Goal: Contribute content: Add original content to the website for others to see

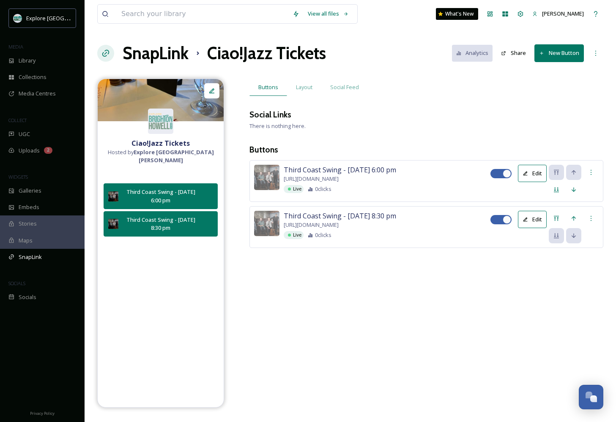
click at [507, 48] on button "Share" at bounding box center [513, 53] width 33 height 16
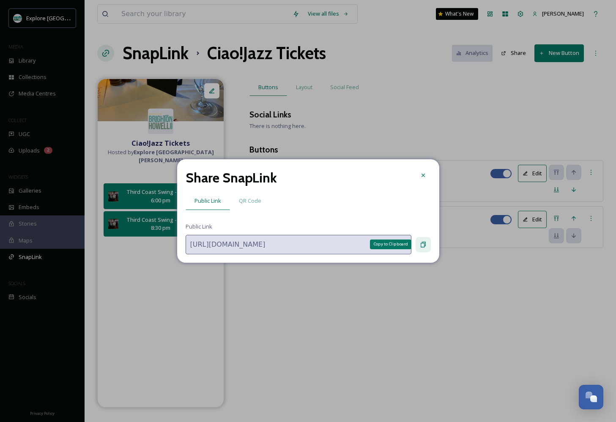
click at [423, 248] on div "Copy to Clipboard" at bounding box center [422, 244] width 15 height 15
click at [424, 178] on icon at bounding box center [423, 175] width 7 height 7
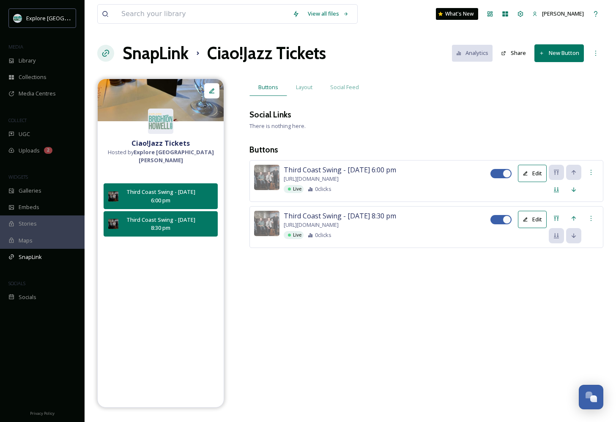
click at [552, 54] on button "New Button" at bounding box center [558, 52] width 49 height 17
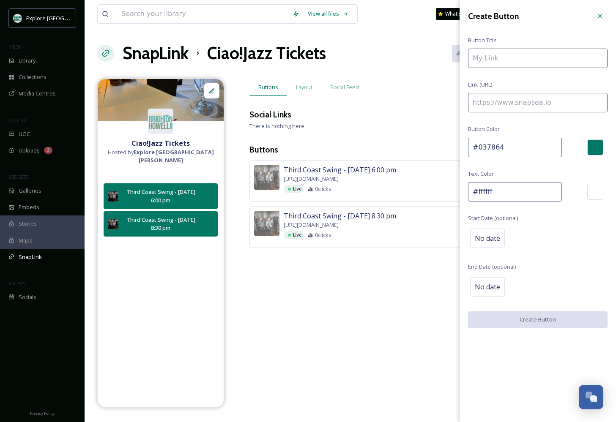
click at [504, 59] on input at bounding box center [537, 58] width 139 height 19
paste input "Ciao!Jazz featuring [PERSON_NAME] Tribute to [PERSON_NAME] - EARLY SHOW"
click at [483, 58] on input "Ciao!Jazz featuring [PERSON_NAME] Tribute to [PERSON_NAME] - EARLY SHOW" at bounding box center [537, 58] width 139 height 19
drag, startPoint x: 555, startPoint y: 60, endPoint x: 622, endPoint y: 62, distance: 66.4
click at [615, 62] on html "Explore [GEOGRAPHIC_DATA][PERSON_NAME] Area MEDIA Library Collections Media Cen…" at bounding box center [308, 211] width 616 height 422
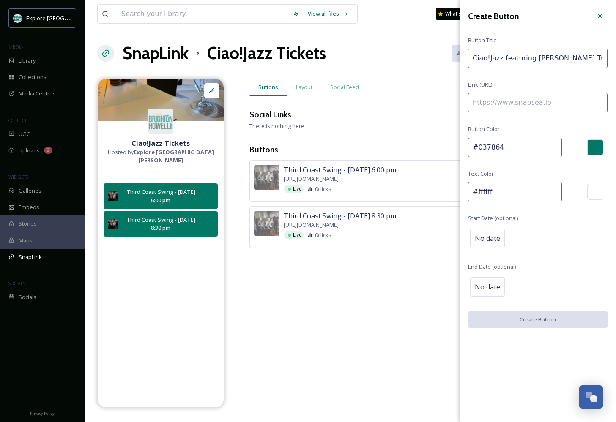
drag, startPoint x: 480, startPoint y: 60, endPoint x: 431, endPoint y: 60, distance: 49.0
click at [431, 60] on div "View all files What's New [PERSON_NAME] SnapLink Ciao!Jazz Tickets Analytics Sh…" at bounding box center [350, 211] width 531 height 422
click at [543, 57] on input "Ciao!Jazz featuring [PERSON_NAME] Tribute to [PERSON_NAME] - [DATE] 6:00 pm" at bounding box center [537, 58] width 139 height 19
click at [456, 57] on div "View all files What's New [PERSON_NAME] SnapLink Ciao!Jazz Tickets Analytics Sh…" at bounding box center [350, 211] width 531 height 422
type input "[PERSON_NAME] Tribute to [PERSON_NAME] - [DATE] 6:00 pm"
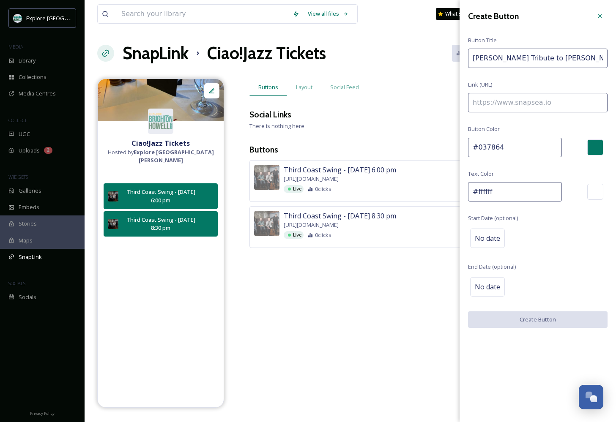
click at [519, 105] on input at bounding box center [537, 102] width 139 height 19
paste input "[URL][DOMAIN_NAME][PERSON_NAME][PERSON_NAME]"
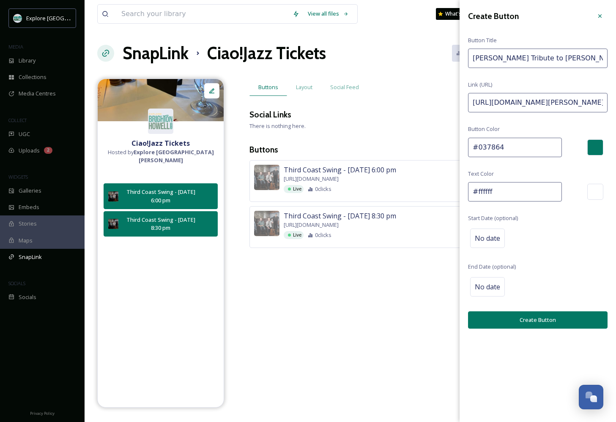
type input "[URL][DOMAIN_NAME][PERSON_NAME][PERSON_NAME]"
click at [508, 319] on button "Create Button" at bounding box center [537, 319] width 139 height 17
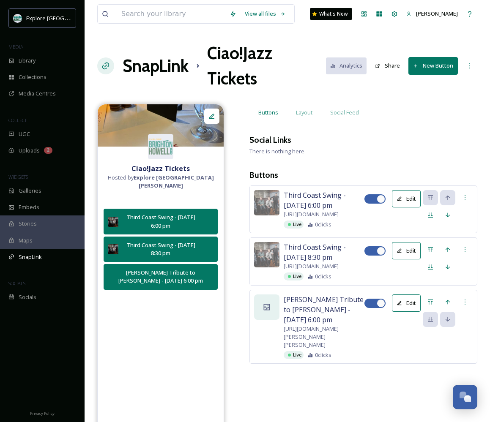
click at [266, 320] on div at bounding box center [266, 307] width 25 height 25
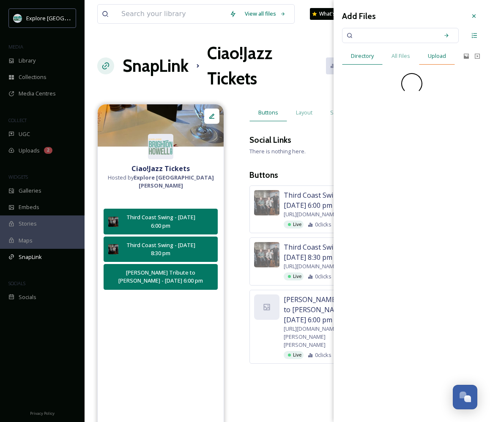
click at [436, 58] on span "Upload" at bounding box center [437, 56] width 18 height 8
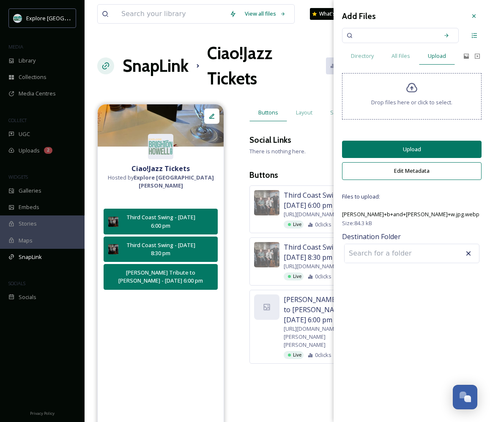
click at [410, 154] on button "Upload" at bounding box center [411, 149] width 139 height 17
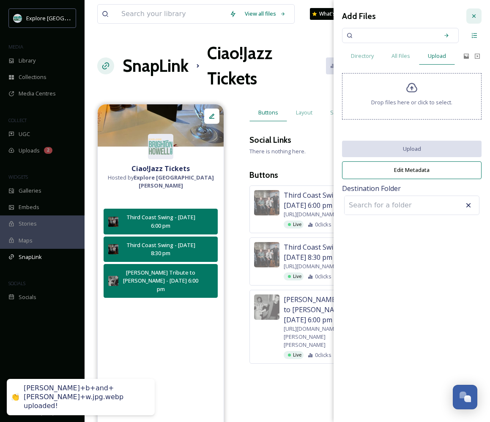
click at [470, 18] on div at bounding box center [473, 15] width 15 height 15
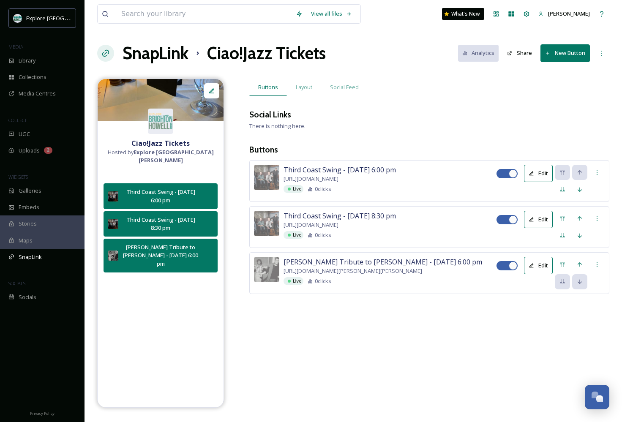
click at [541, 219] on button "Edit" at bounding box center [538, 219] width 29 height 17
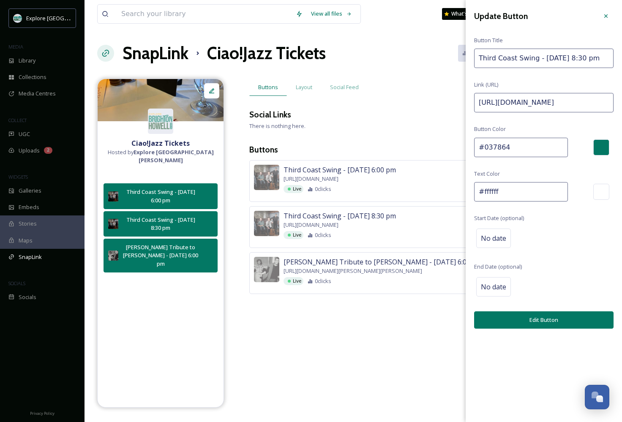
drag, startPoint x: 570, startPoint y: 58, endPoint x: 543, endPoint y: 60, distance: 26.3
click at [543, 60] on input "Third Coast Swing - [DATE] 8:30 pm" at bounding box center [543, 58] width 139 height 19
type input "Third Coast Swing - [DATE] 8:30 pm"
click at [550, 315] on button "Edit Button" at bounding box center [543, 319] width 139 height 17
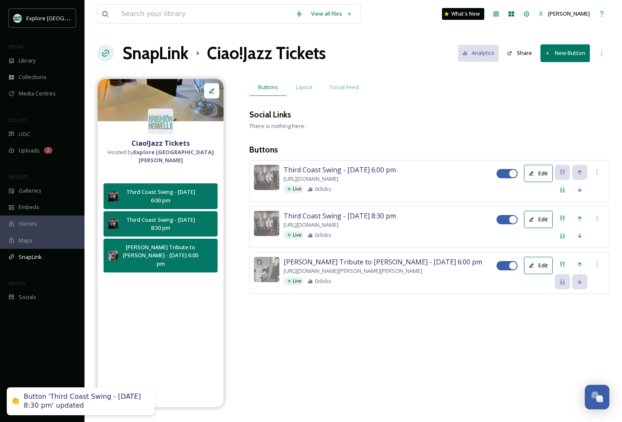
click at [539, 173] on button "Edit" at bounding box center [538, 173] width 29 height 17
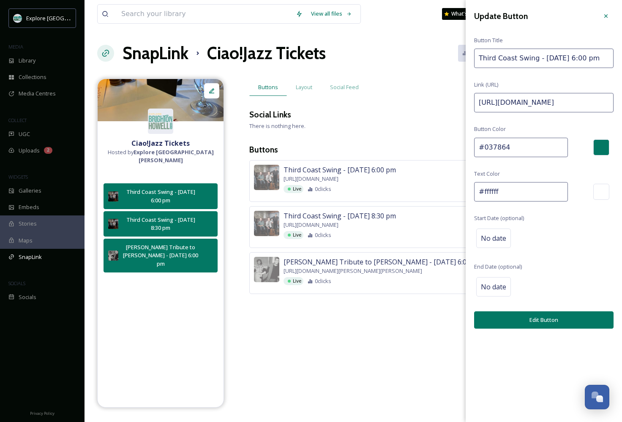
drag, startPoint x: 571, startPoint y: 58, endPoint x: 541, endPoint y: 59, distance: 29.2
click at [541, 59] on input "Third Coast Swing - [DATE] 6:00 pm" at bounding box center [543, 58] width 139 height 19
type input "Third Coast Swing - [DATE] 6:00 pm"
click at [514, 308] on div "Update Button Button Title Third Coast Swing - [DATE] 6:00 pm Link (URL) [URL][…" at bounding box center [544, 168] width 156 height 337
click at [513, 317] on button "Edit Button" at bounding box center [543, 319] width 139 height 17
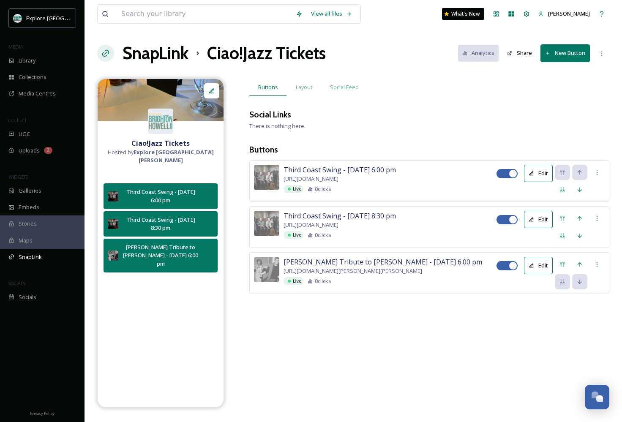
click at [539, 270] on button "Edit" at bounding box center [538, 265] width 29 height 17
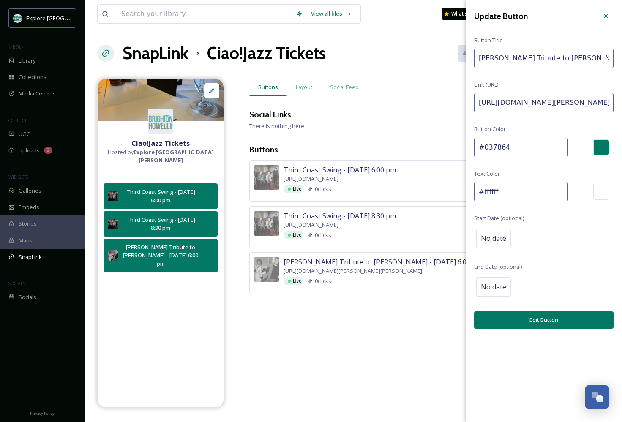
drag, startPoint x: 480, startPoint y: 58, endPoint x: 622, endPoint y: 61, distance: 141.6
click at [615, 61] on div "Update Button Button Title [PERSON_NAME] Tribute to [PERSON_NAME] - [DATE] 6:00…" at bounding box center [544, 168] width 156 height 337
click at [607, 14] on icon at bounding box center [606, 16] width 7 height 7
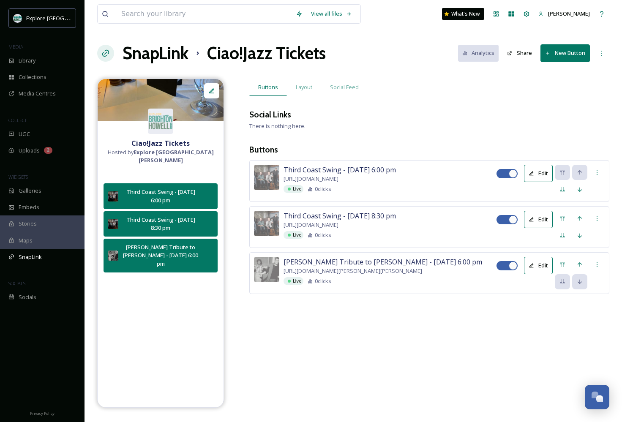
click at [561, 49] on button "New Button" at bounding box center [565, 52] width 49 height 17
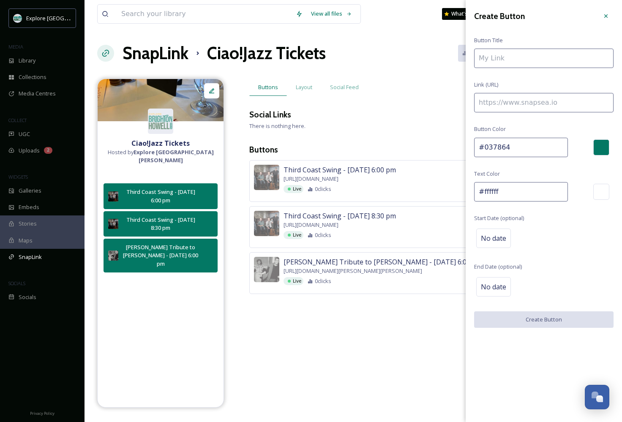
click at [528, 61] on input at bounding box center [543, 58] width 139 height 19
paste input "[PERSON_NAME] Tribute to [PERSON_NAME] - [DATE] 6:00 pm"
type input "[PERSON_NAME] Tribute to [PERSON_NAME] - [DATE] 8:30 pm"
click at [509, 103] on input at bounding box center [543, 102] width 139 height 19
paste input "[URL][DOMAIN_NAME][PERSON_NAME][PERSON_NAME]"
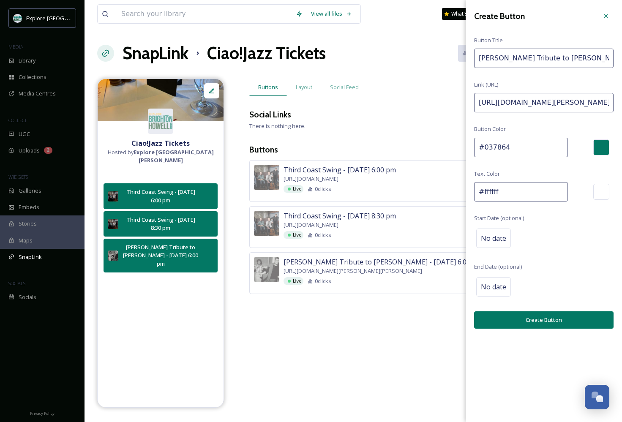
type input "[URL][DOMAIN_NAME][PERSON_NAME][PERSON_NAME]"
click at [533, 322] on button "Create Button" at bounding box center [543, 319] width 139 height 17
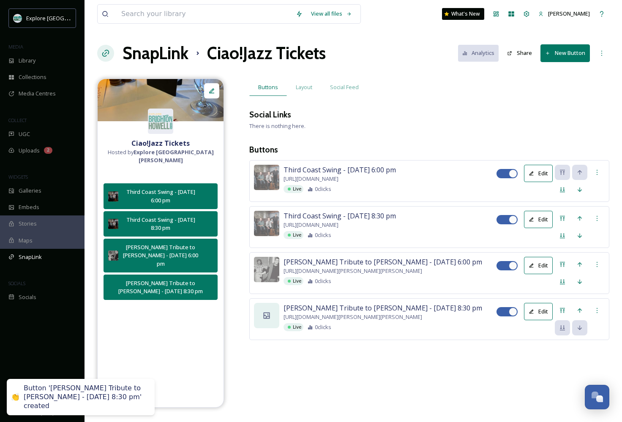
click at [265, 328] on div at bounding box center [266, 315] width 25 height 25
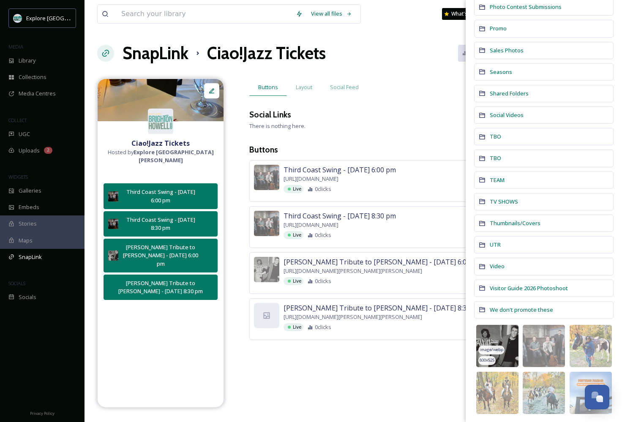
scroll to position [529, 0]
click at [505, 342] on img at bounding box center [497, 346] width 42 height 42
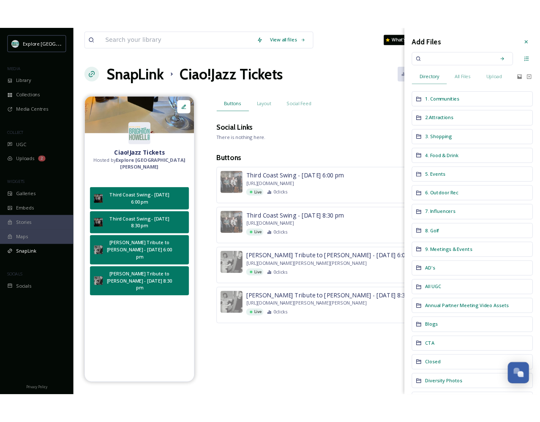
scroll to position [0, 0]
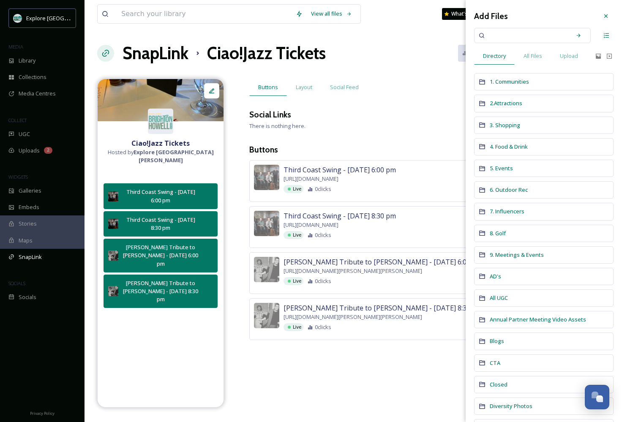
click at [402, 84] on div "Buttons Layout Social Feed" at bounding box center [429, 87] width 360 height 17
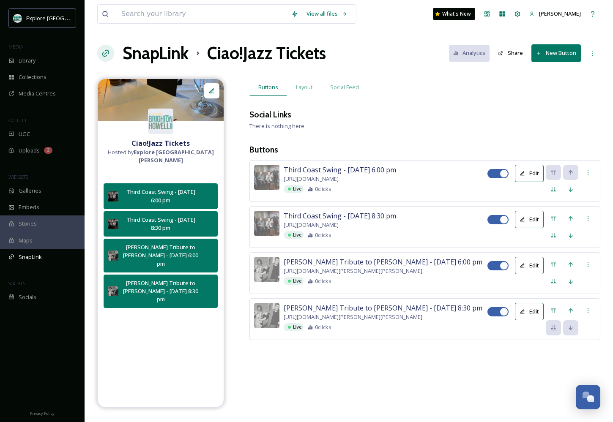
click at [522, 173] on icon at bounding box center [522, 174] width 4 height 4
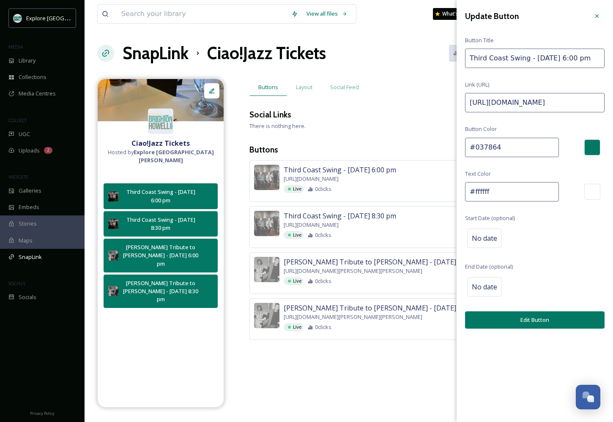
drag, startPoint x: 468, startPoint y: 59, endPoint x: 612, endPoint y: 60, distance: 144.1
click at [612, 60] on div "Update Button Button Title Third Coast Swing - [DATE] 6:00 pm Link (URL) [URL][…" at bounding box center [534, 168] width 156 height 337
click at [599, 16] on icon at bounding box center [596, 16] width 7 height 7
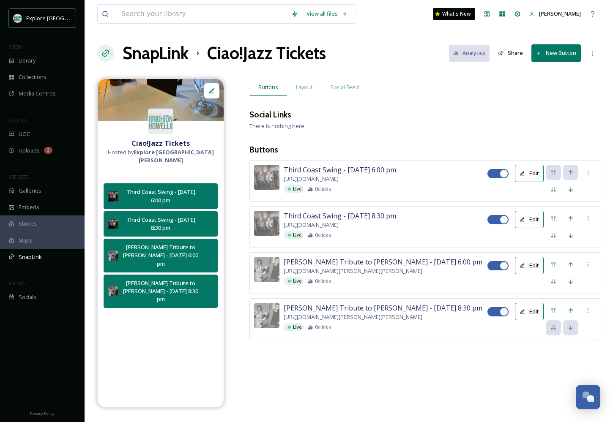
click at [542, 53] on button "New Button" at bounding box center [555, 52] width 49 height 17
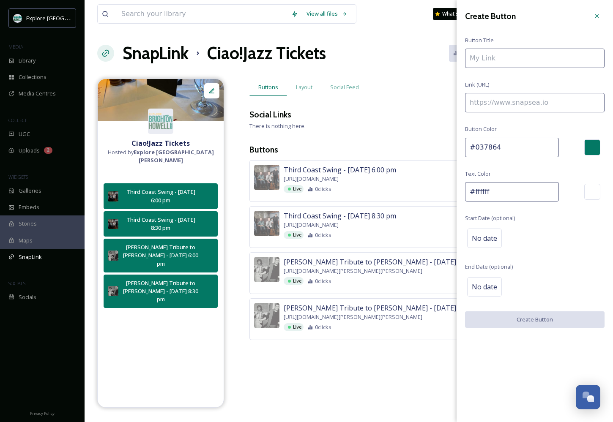
click at [519, 65] on input at bounding box center [534, 58] width 139 height 19
paste input "Third Coast Swing - [DATE] 6:00 pm"
drag, startPoint x: 523, startPoint y: 57, endPoint x: 396, endPoint y: 55, distance: 126.4
click at [396, 55] on div "View all files What's New [PERSON_NAME] SnapLink Ciao!Jazz Tickets Analytics Sh…" at bounding box center [349, 211] width 528 height 422
click at [507, 59] on input "The Brothers Groove - [DATE] 6:00 pm" at bounding box center [534, 58] width 139 height 19
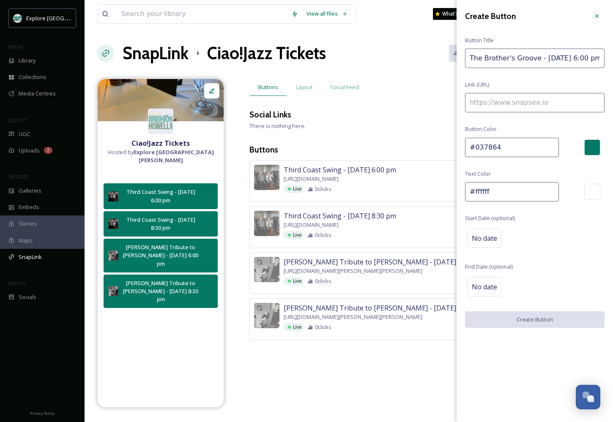
click at [545, 57] on input "The Brother's Groove - [DATE] 6:00 pm" at bounding box center [534, 58] width 139 height 19
type input "The Brother's Groove - [DATE] 6:00 pm"
click at [530, 101] on input at bounding box center [534, 102] width 139 height 19
paste input "[URL][DOMAIN_NAME]"
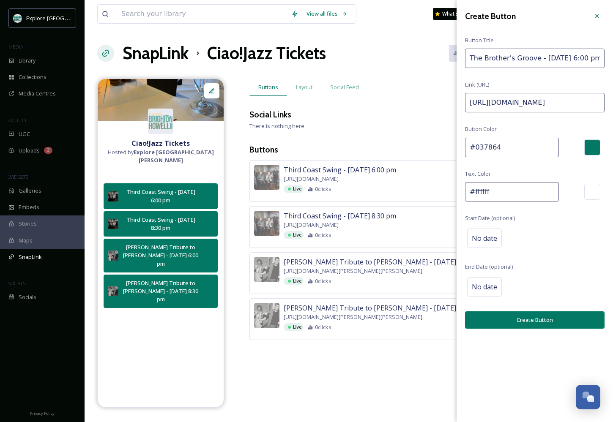
type input "[URL][DOMAIN_NAME]"
click at [506, 319] on button "Create Button" at bounding box center [534, 319] width 139 height 17
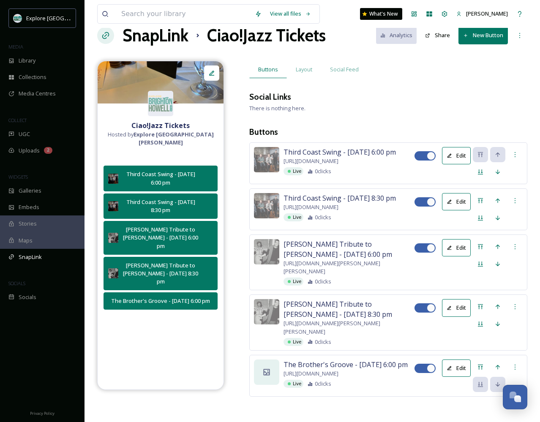
scroll to position [98, 0]
click at [268, 369] on icon at bounding box center [267, 372] width 6 height 6
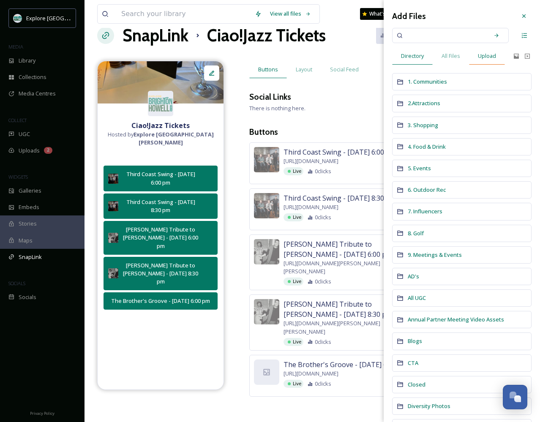
click at [486, 56] on span "Upload" at bounding box center [487, 56] width 18 height 8
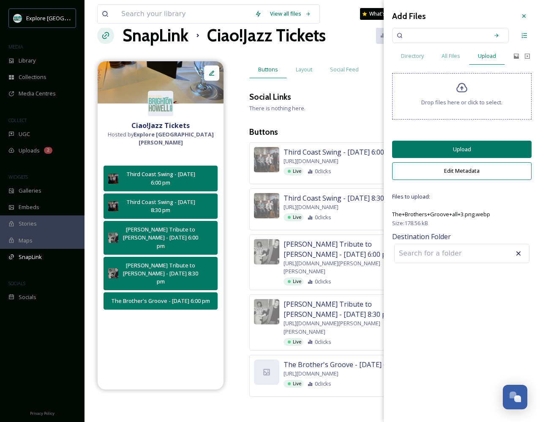
click at [457, 153] on button "Upload" at bounding box center [461, 149] width 139 height 17
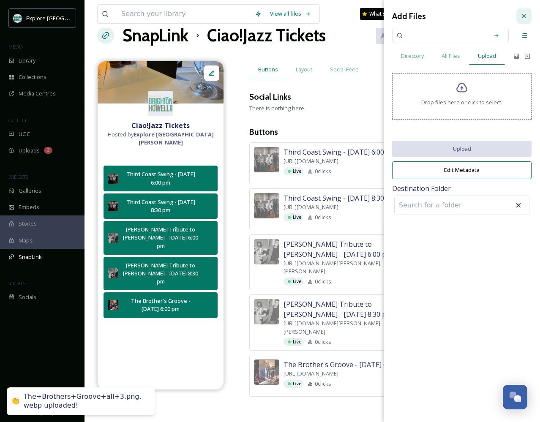
click at [519, 17] on div at bounding box center [523, 15] width 15 height 15
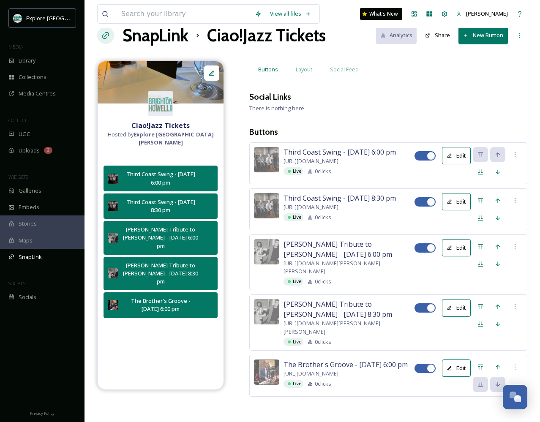
click at [458, 360] on button "Edit" at bounding box center [456, 368] width 29 height 17
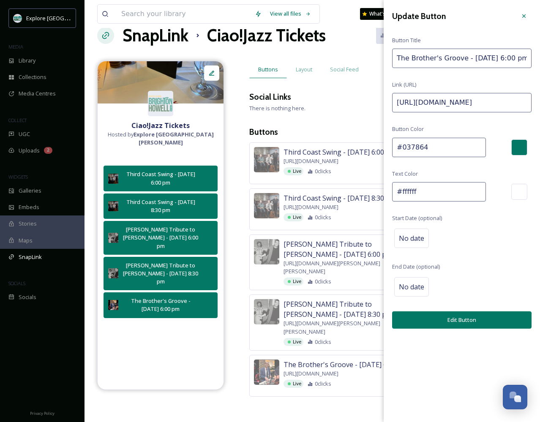
drag, startPoint x: 396, startPoint y: 57, endPoint x: 627, endPoint y: 64, distance: 231.3
click at [540, 64] on html "Explore [GEOGRAPHIC_DATA][PERSON_NAME] MEDIA Library Collections Media Centres …" at bounding box center [270, 202] width 540 height 440
click at [519, 14] on div at bounding box center [523, 15] width 15 height 15
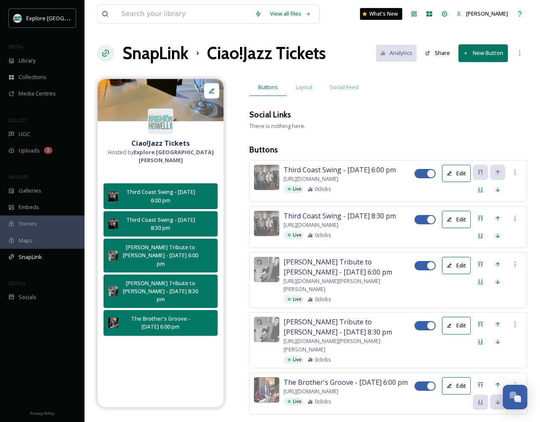
scroll to position [0, 0]
click at [486, 59] on button "New Button" at bounding box center [483, 52] width 49 height 17
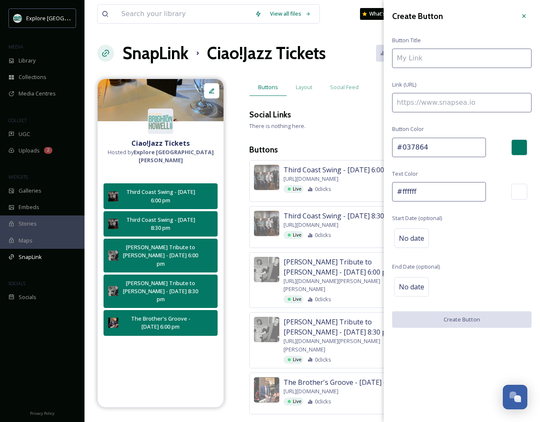
click at [431, 60] on input at bounding box center [461, 58] width 139 height 19
paste input "The Brother's Groove - [DATE] 6:00 pm"
type input "The Brother's Groove - [DATE] 8:30 pm"
click at [411, 106] on input at bounding box center [461, 102] width 139 height 19
paste input "[URL][DOMAIN_NAME]"
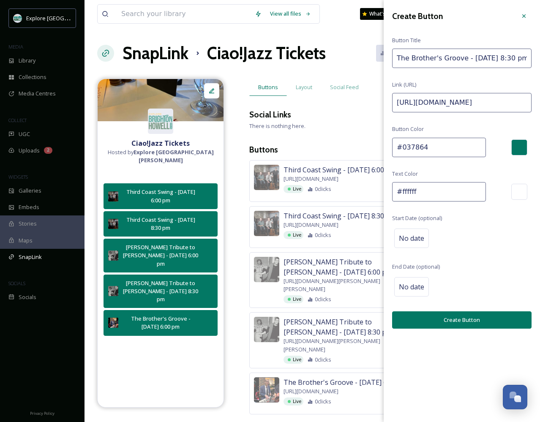
type input "[URL][DOMAIN_NAME]"
click at [438, 318] on button "Create Button" at bounding box center [461, 319] width 139 height 17
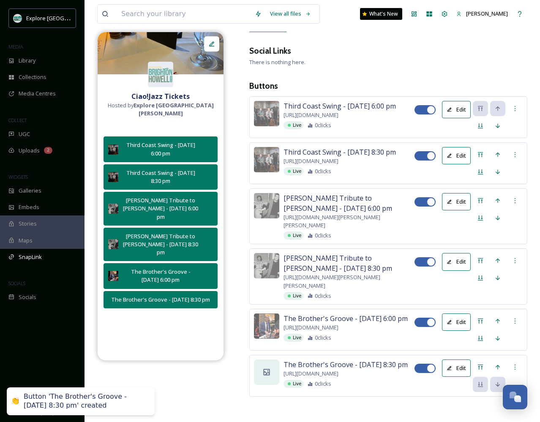
click at [273, 360] on div at bounding box center [266, 372] width 25 height 25
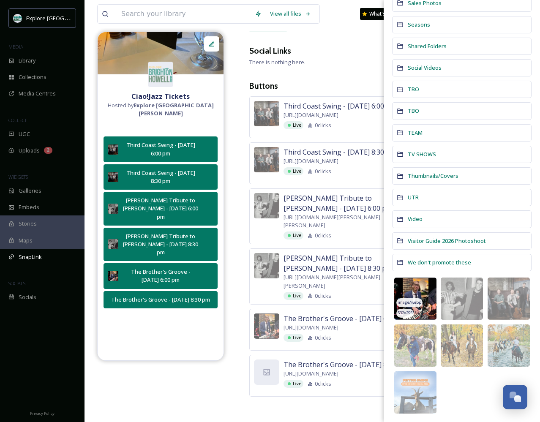
scroll to position [576, 0]
click at [412, 294] on img at bounding box center [415, 300] width 42 height 42
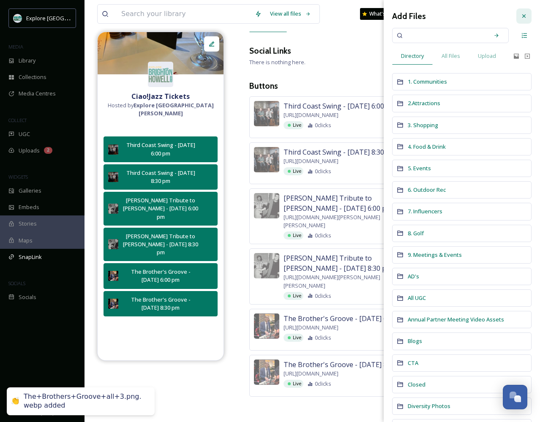
scroll to position [0, 0]
click at [525, 17] on icon at bounding box center [523, 15] width 3 height 3
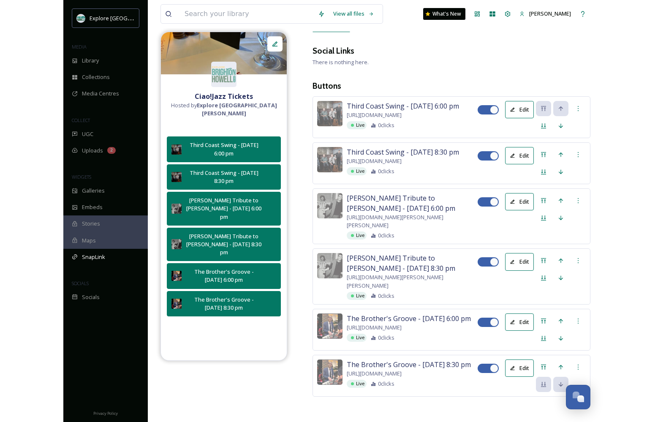
scroll to position [57, 0]
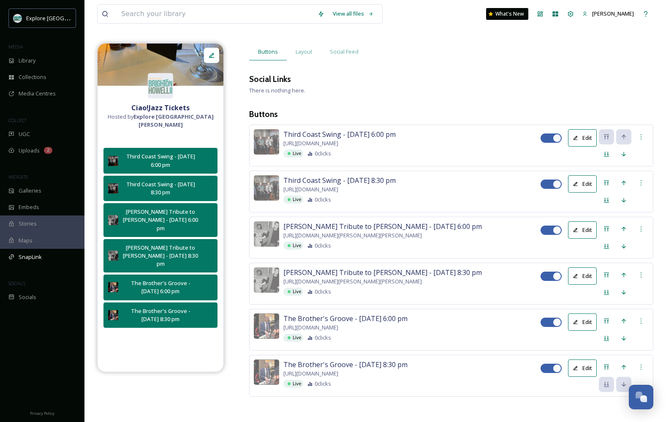
click at [579, 366] on icon at bounding box center [575, 368] width 5 height 5
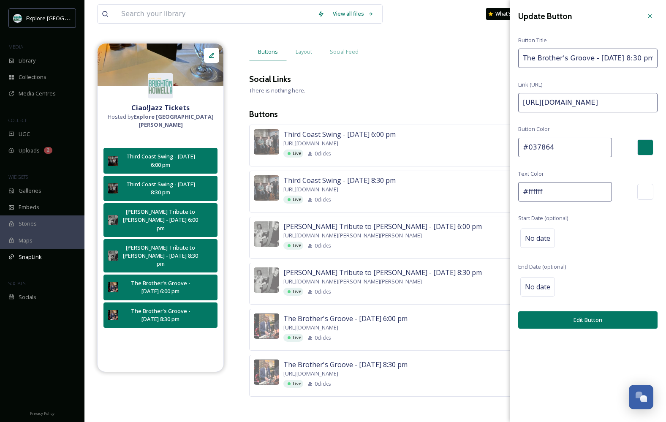
drag, startPoint x: 522, startPoint y: 59, endPoint x: 666, endPoint y: 60, distance: 144.1
click at [615, 60] on div "Update Button Button Title The Brother's Groove - [DATE] 8:30 pm Link (URL) [UR…" at bounding box center [588, 168] width 156 height 337
click at [615, 15] on icon at bounding box center [650, 16] width 7 height 7
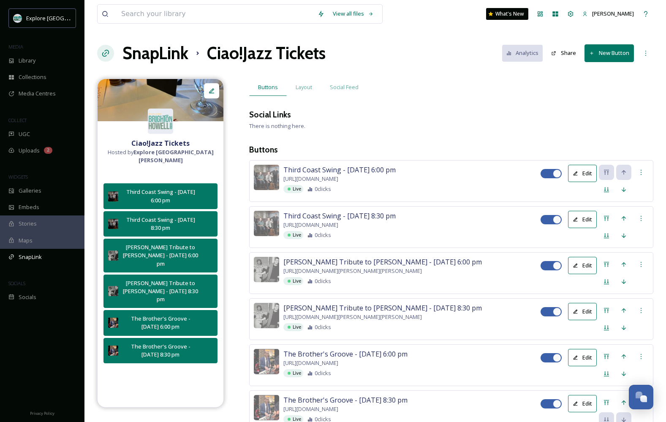
scroll to position [0, 0]
click at [604, 50] on button "New Button" at bounding box center [609, 52] width 49 height 17
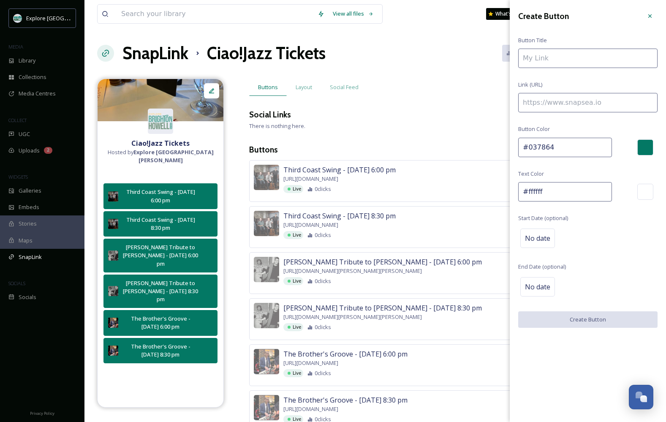
click at [581, 54] on input at bounding box center [588, 58] width 139 height 19
paste input "The Brother's Groove - [DATE] 8:30 pm"
click at [615, 58] on input "The Brother's Groove - [DATE] 8:30 pm" at bounding box center [588, 58] width 139 height 19
drag, startPoint x: 583, startPoint y: 58, endPoint x: 533, endPoint y: 58, distance: 50.3
click at [533, 58] on input "The Brother's Groove - [DATE] 6:00 pm" at bounding box center [588, 58] width 139 height 19
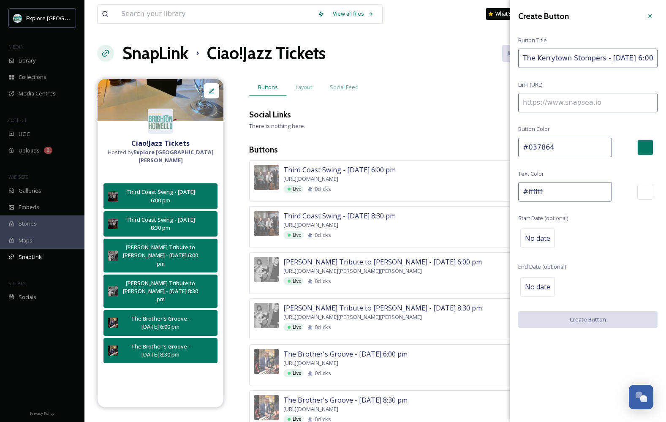
click at [609, 57] on input "The Kerrytown Stompers - [DATE] 6:00 pm" at bounding box center [588, 58] width 139 height 19
type input "The Kerrytown Stompers - [DATE] 6:00 pm"
click at [576, 105] on input at bounding box center [588, 102] width 139 height 19
paste input "[URL][DOMAIN_NAME]"
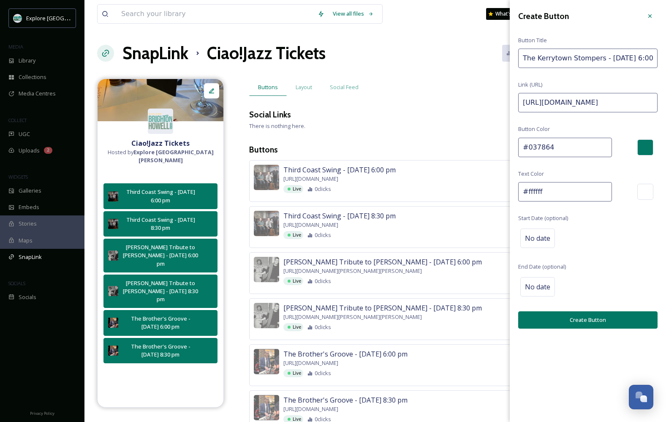
type input "[URL][DOMAIN_NAME]"
click at [559, 319] on button "Create Button" at bounding box center [588, 319] width 139 height 17
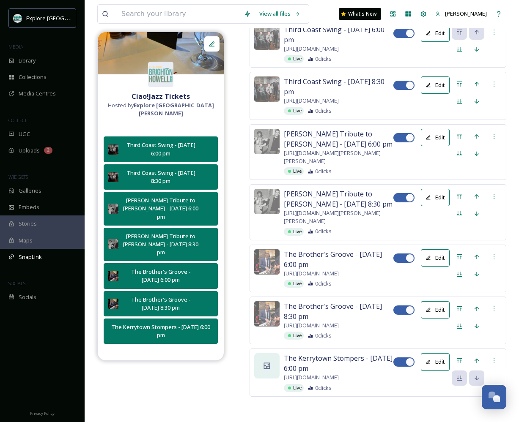
scroll to position [259, 0]
click at [262, 353] on div at bounding box center [266, 365] width 25 height 25
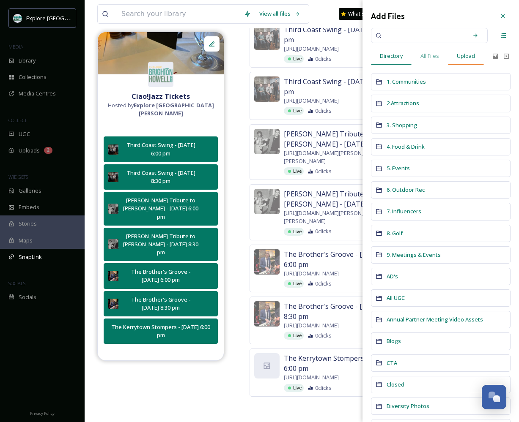
click at [466, 55] on span "Upload" at bounding box center [465, 56] width 18 height 8
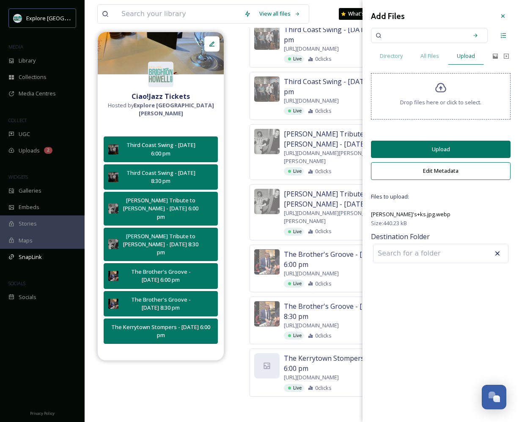
click at [450, 155] on button "Upload" at bounding box center [440, 149] width 139 height 17
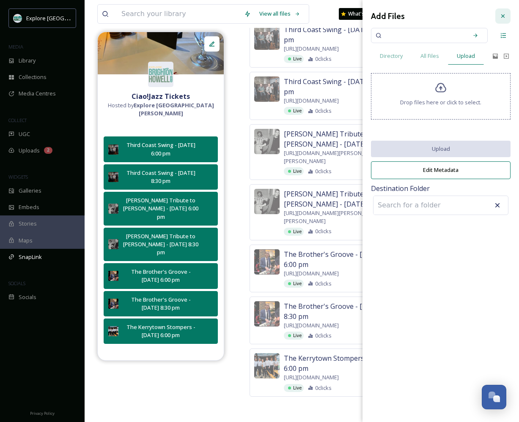
click at [503, 13] on icon at bounding box center [502, 16] width 7 height 7
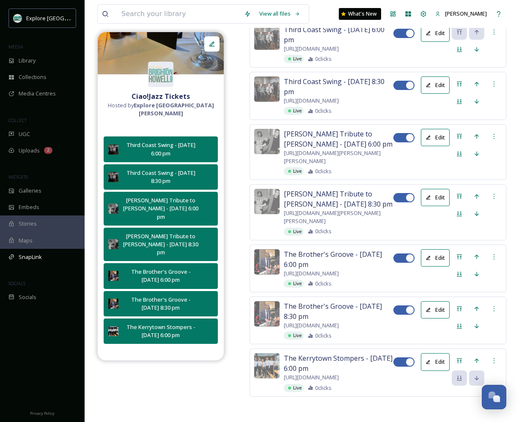
click at [434, 353] on button "Edit" at bounding box center [435, 361] width 29 height 17
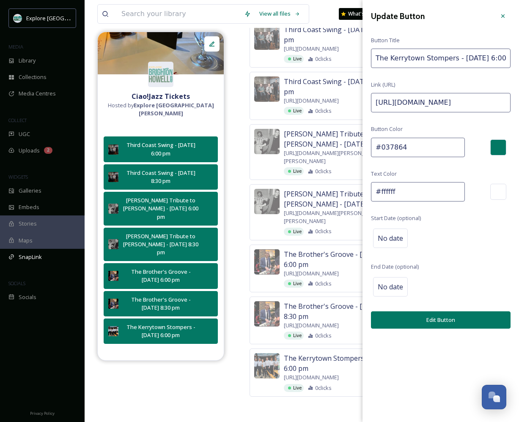
drag, startPoint x: 375, startPoint y: 58, endPoint x: 571, endPoint y: 64, distance: 196.6
click at [519, 64] on html "Explore [GEOGRAPHIC_DATA][PERSON_NAME] MEDIA Library Collections Media Centres …" at bounding box center [259, 141] width 519 height 563
click at [503, 20] on div at bounding box center [502, 15] width 15 height 15
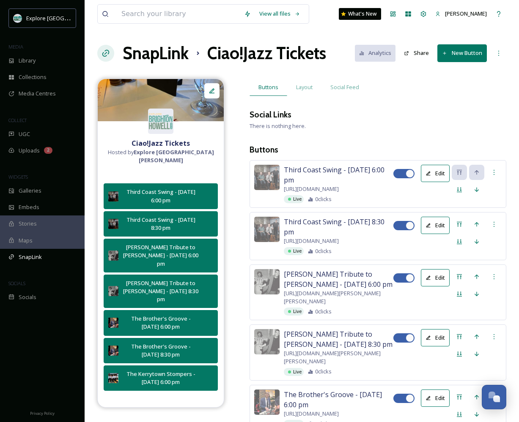
scroll to position [0, 0]
click at [461, 59] on button "New Button" at bounding box center [461, 52] width 49 height 17
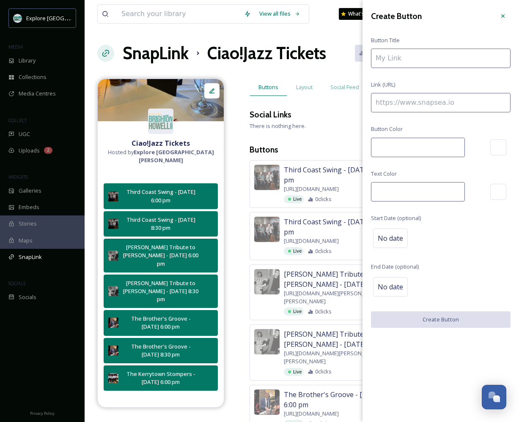
type input "#037864"
type input "#ffffff"
click at [401, 63] on input at bounding box center [440, 58] width 139 height 19
paste input "The Kerrytown Stompers - [DATE] 6:00 pm"
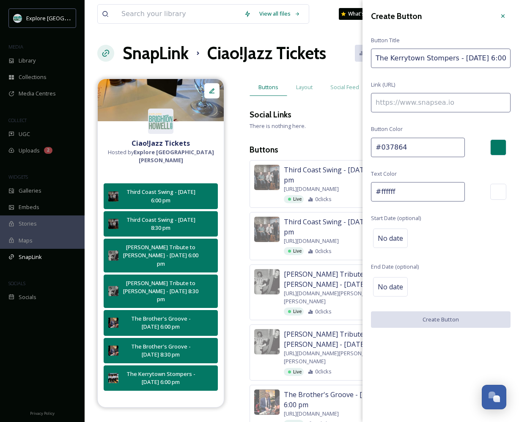
click at [482, 56] on input "The Kerrytown Stompers - [DATE] 6:00 pm" at bounding box center [440, 58] width 139 height 19
type input "The Kerrytown Stompers - [DATE] 8:30 pm"
click at [406, 107] on input at bounding box center [440, 102] width 139 height 19
paste input "[URL][DOMAIN_NAME]"
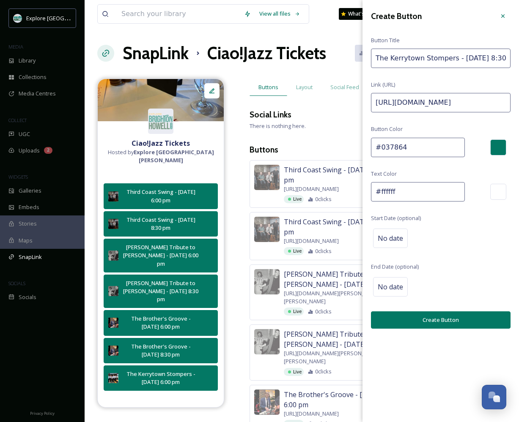
type input "[URL][DOMAIN_NAME]"
click at [409, 316] on button "Create Button" at bounding box center [440, 319] width 139 height 17
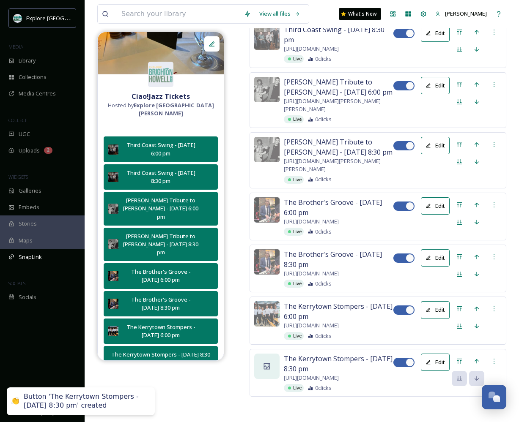
scroll to position [335, 0]
click at [272, 354] on div at bounding box center [266, 366] width 25 height 25
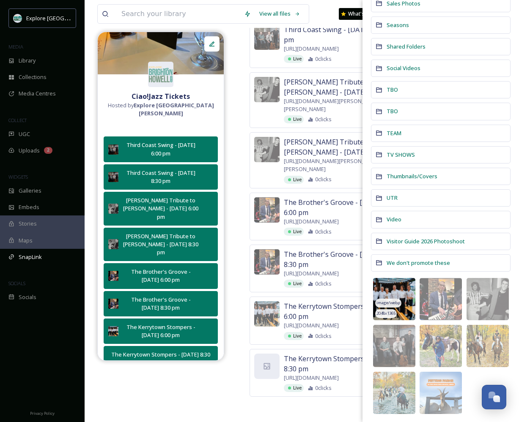
click at [390, 288] on img at bounding box center [394, 299] width 42 height 42
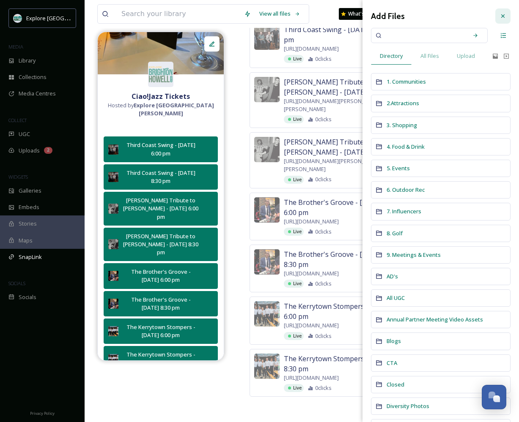
scroll to position [0, 0]
click at [503, 12] on div at bounding box center [502, 15] width 15 height 15
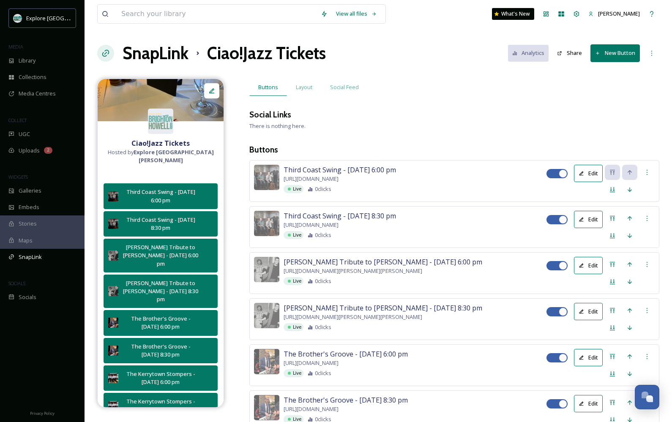
click at [609, 51] on button "New Button" at bounding box center [614, 52] width 49 height 17
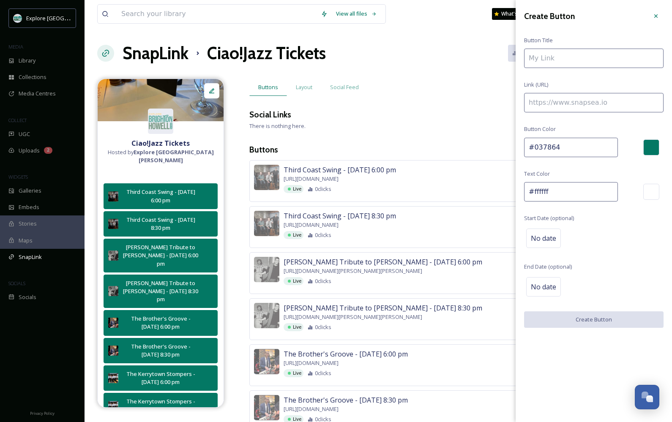
click at [574, 52] on input at bounding box center [593, 58] width 139 height 19
type input "[PERSON_NAME] - [DATE] 6:00 pm"
click at [611, 92] on div "Create Button Button Title [PERSON_NAME] - [DATE] 6:00 pm Link (URL) Button Col…" at bounding box center [594, 168] width 156 height 336
click at [605, 102] on input at bounding box center [593, 102] width 139 height 19
paste input "[URL][DOMAIN_NAME][PERSON_NAME]"
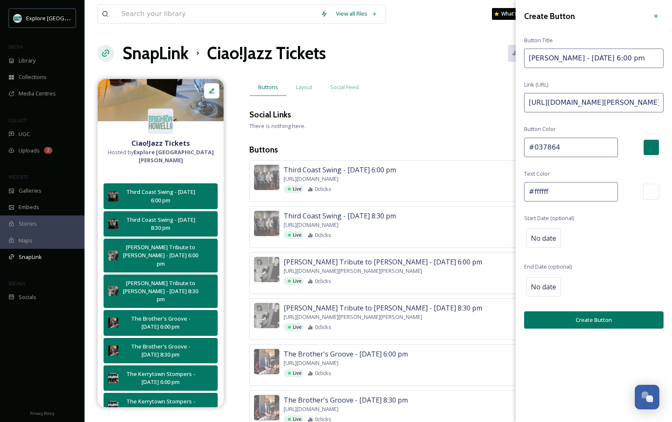
type input "[URL][DOMAIN_NAME][PERSON_NAME]"
click at [549, 319] on button "Create Button" at bounding box center [593, 319] width 139 height 17
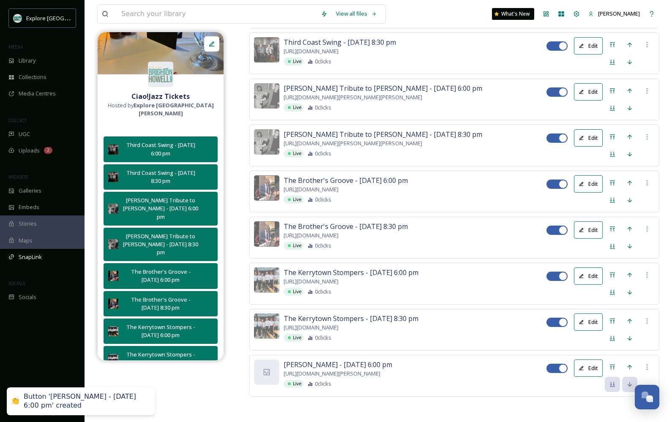
scroll to position [207, 0]
click at [267, 374] on div at bounding box center [266, 372] width 25 height 25
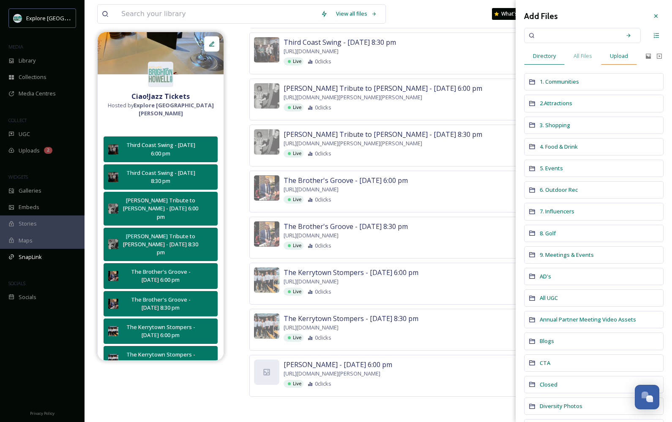
click at [615, 56] on span "Upload" at bounding box center [619, 56] width 18 height 8
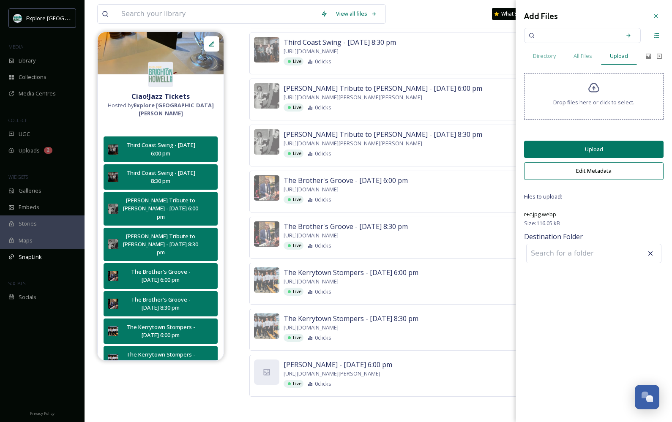
click at [602, 154] on button "Upload" at bounding box center [593, 149] width 139 height 17
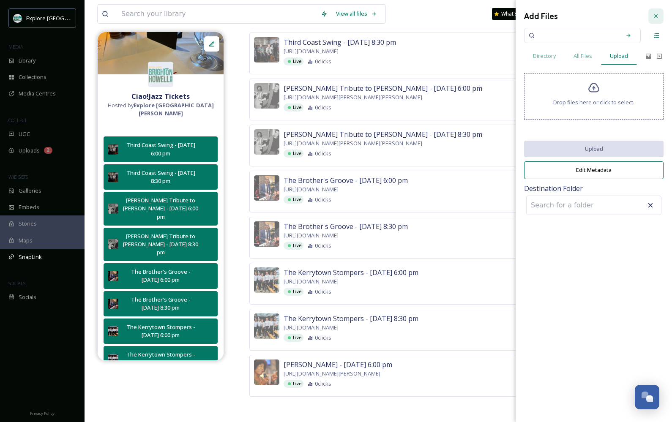
click at [615, 14] on icon at bounding box center [656, 16] width 7 height 7
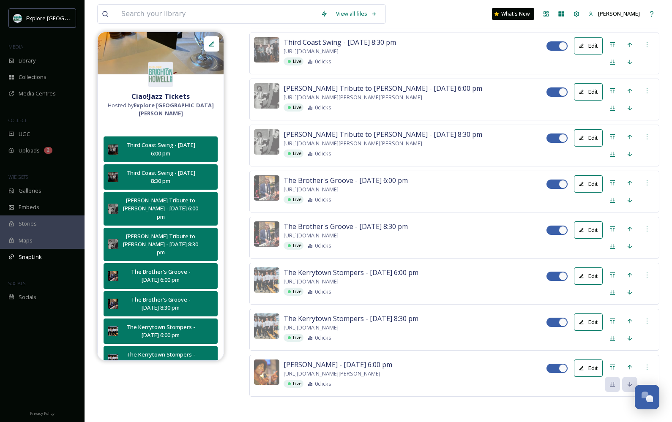
click at [592, 366] on button "Edit" at bounding box center [588, 368] width 29 height 17
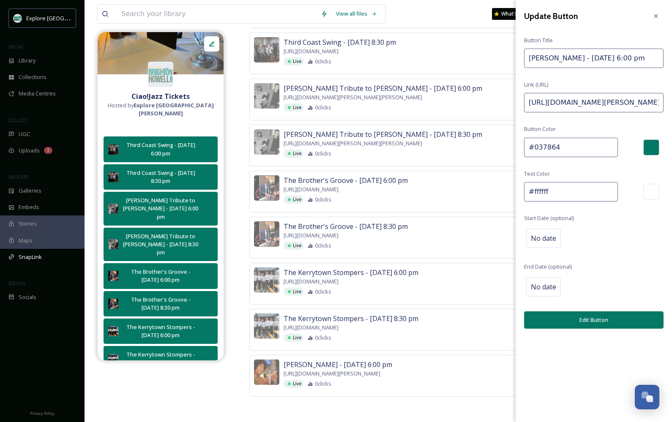
drag, startPoint x: 529, startPoint y: 58, endPoint x: 671, endPoint y: 57, distance: 142.0
click at [615, 57] on div "Update Button Button Title [PERSON_NAME] - [DATE] 6:00 pm Link (URL) [URL][DOMA…" at bounding box center [594, 168] width 156 height 337
click at [615, 16] on div at bounding box center [655, 15] width 15 height 15
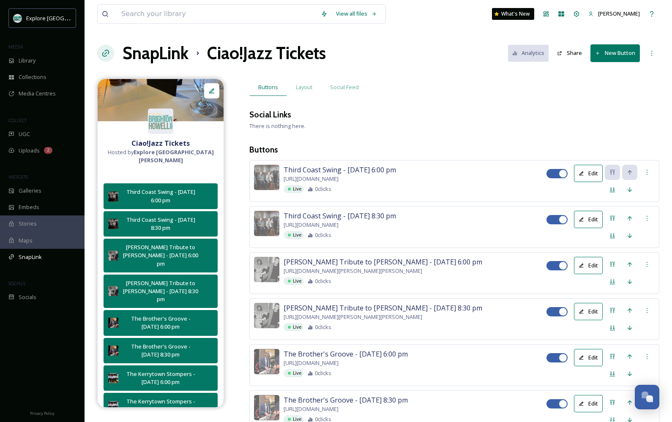
scroll to position [0, 0]
click at [615, 55] on button "New Button" at bounding box center [614, 52] width 49 height 17
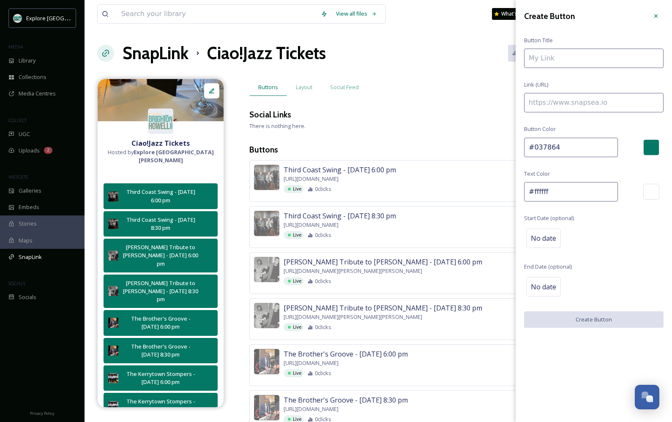
click at [581, 58] on input at bounding box center [593, 58] width 139 height 19
paste input "[PERSON_NAME] - [DATE] 6:00 pm"
type input "[PERSON_NAME] - [DATE] 8:30 pm"
click at [554, 102] on input at bounding box center [593, 102] width 139 height 19
paste input "[URL][DOMAIN_NAME][PERSON_NAME]"
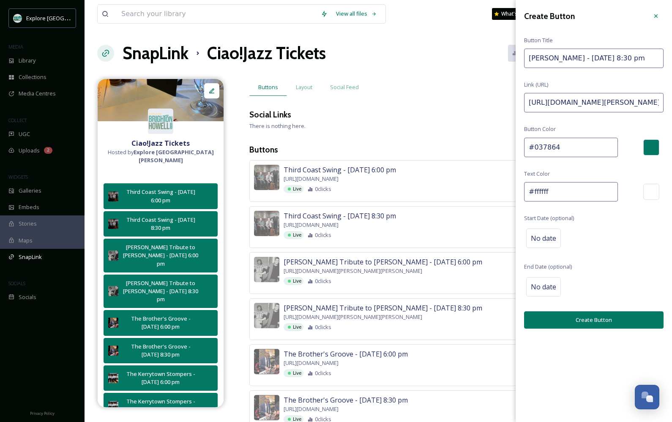
type input "[URL][DOMAIN_NAME][PERSON_NAME]"
click at [562, 319] on button "Create Button" at bounding box center [593, 319] width 139 height 17
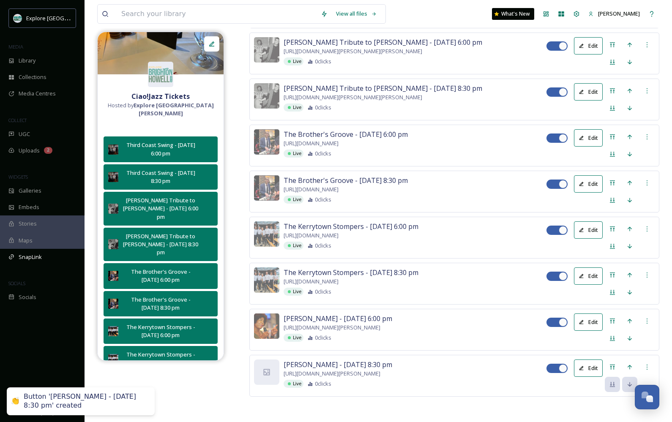
scroll to position [257, 0]
click at [270, 377] on div at bounding box center [266, 372] width 25 height 25
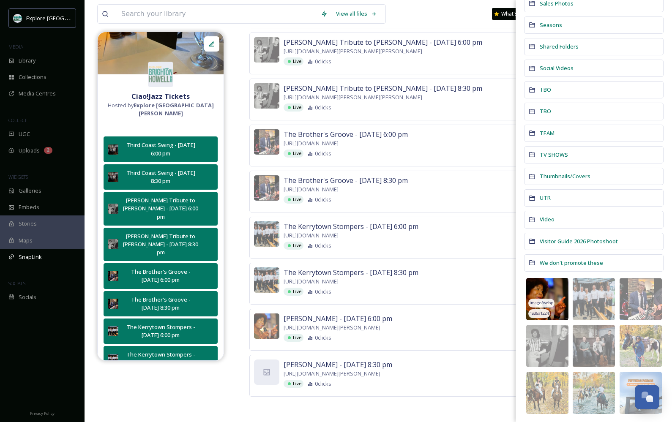
scroll to position [576, 0]
click at [547, 291] on img at bounding box center [547, 300] width 42 height 42
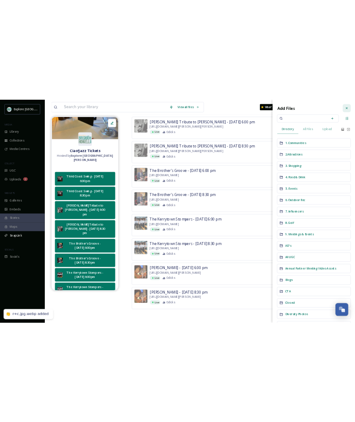
scroll to position [0, 0]
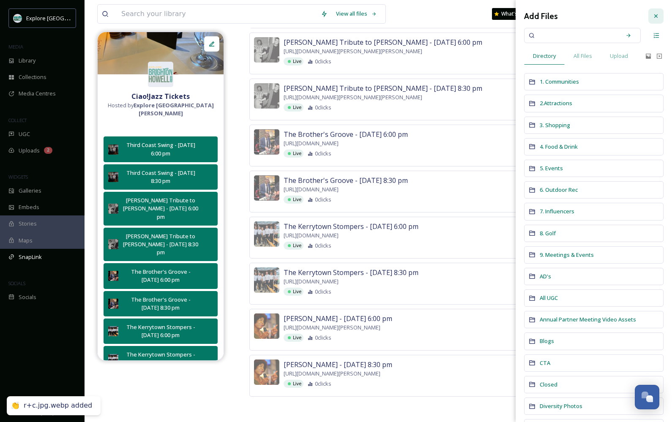
click at [615, 18] on icon at bounding box center [656, 16] width 7 height 7
